Goal: Navigation & Orientation: Locate item on page

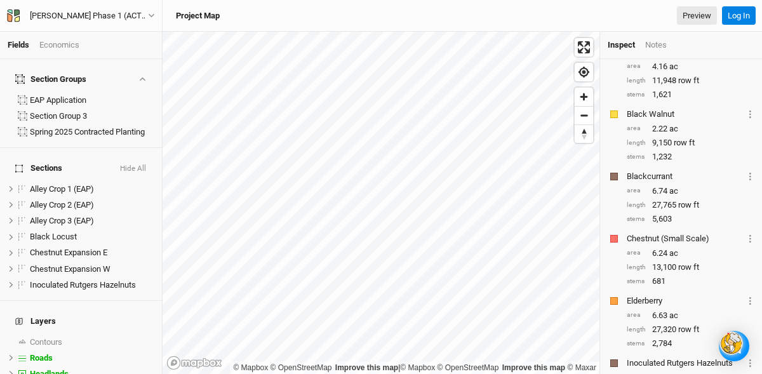
scroll to position [248, 0]
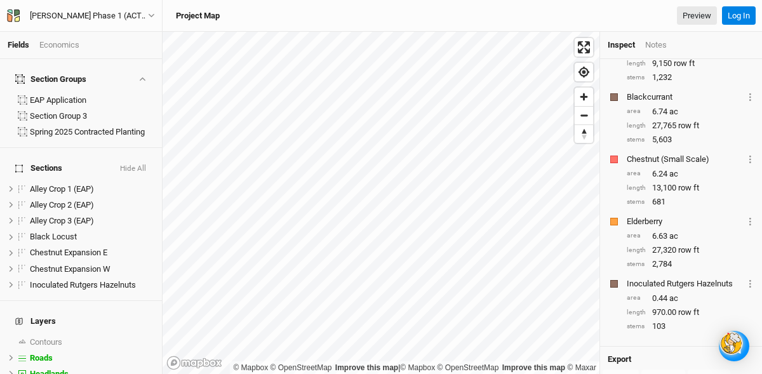
scroll to position [327, 0]
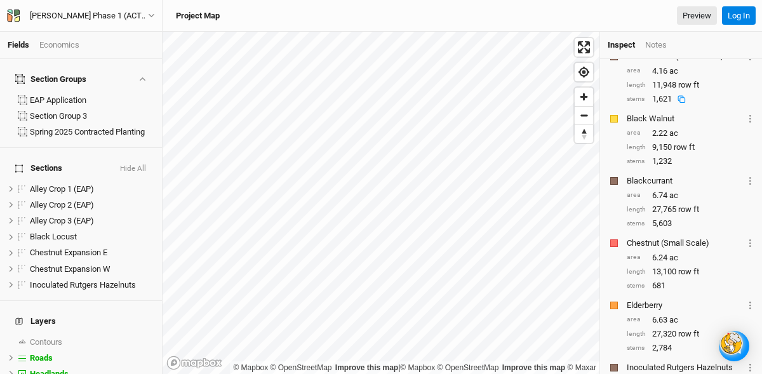
scroll to position [234, 0]
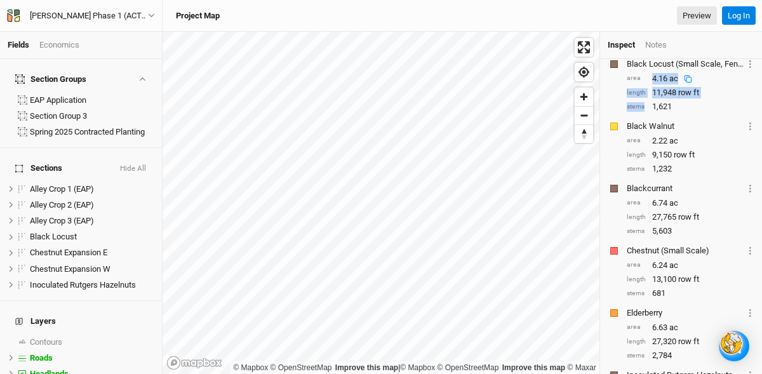
drag, startPoint x: 644, startPoint y: 103, endPoint x: 646, endPoint y: 78, distance: 25.5
click at [646, 78] on div "Black Locust (Small Scale, Fenceposts Only) Layer 1 Sections Black Locust Patte…" at bounding box center [681, 85] width 147 height 57
click at [663, 112] on div "Black Locust (Small Scale, Fenceposts Only) Layer 1 Sections Black Locust Patte…" at bounding box center [681, 85] width 147 height 57
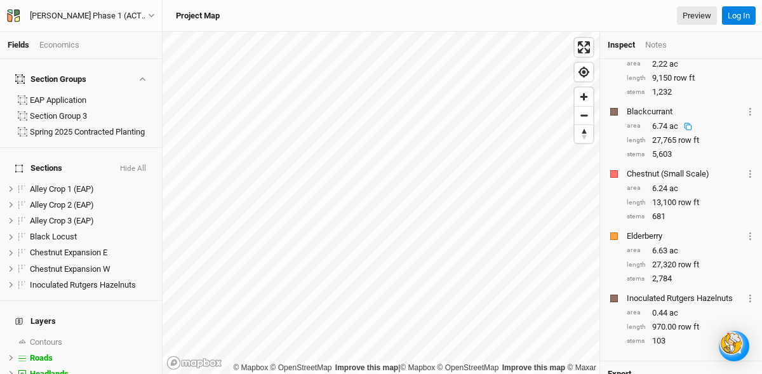
scroll to position [316, 0]
